Goal: Find specific page/section: Find specific page/section

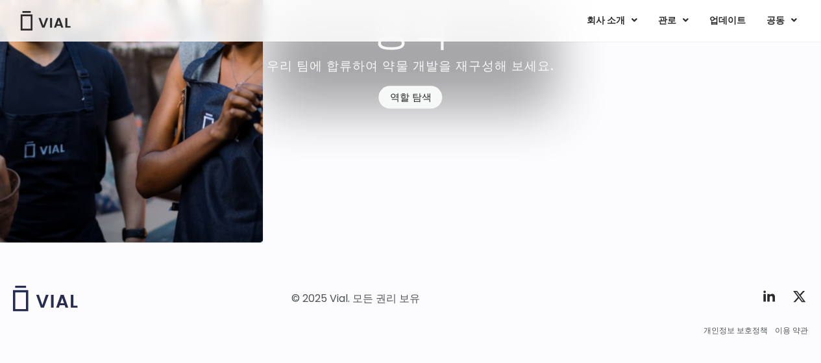
scroll to position [3519, 0]
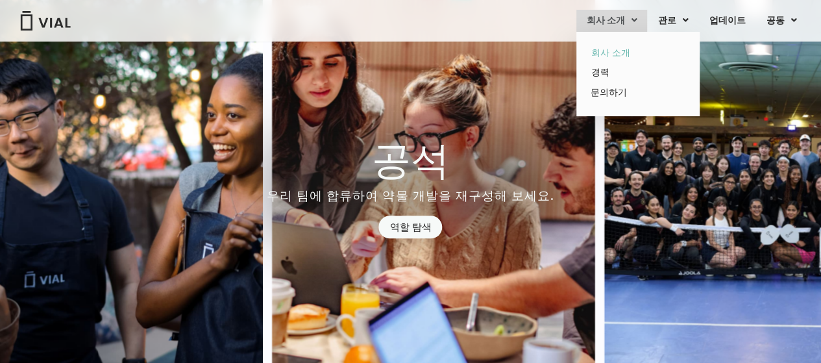
click at [614, 50] on font "회사 소개" at bounding box center [610, 52] width 39 height 13
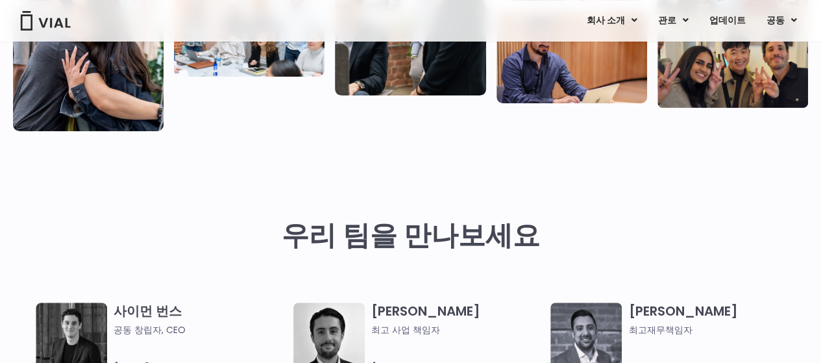
scroll to position [65, 0]
